Goal: Information Seeking & Learning: Learn about a topic

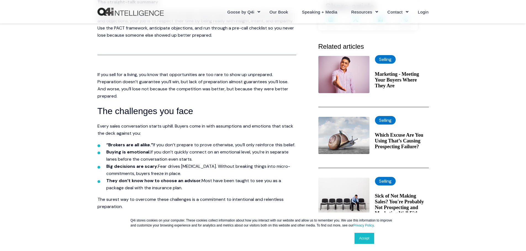
scroll to position [166, 0]
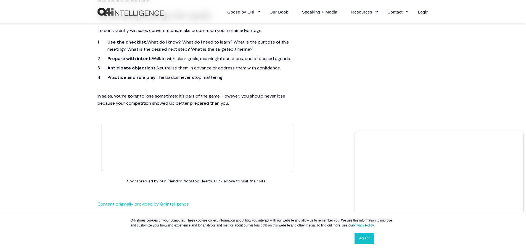
scroll to position [993, 0]
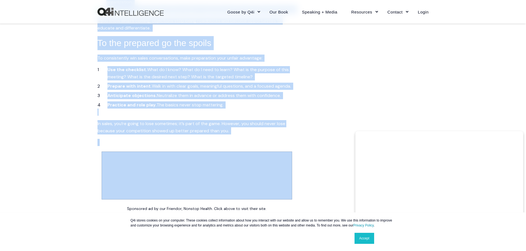
drag, startPoint x: 270, startPoint y: 78, endPoint x: 229, endPoint y: 190, distance: 119.4
copy div "Lo Ipsum, dol Sita Con Adipisc, eli Seddoei Tem Inc Utlab etdolor Magn aliqua E…"
